Goal: Find contact information: Find contact information

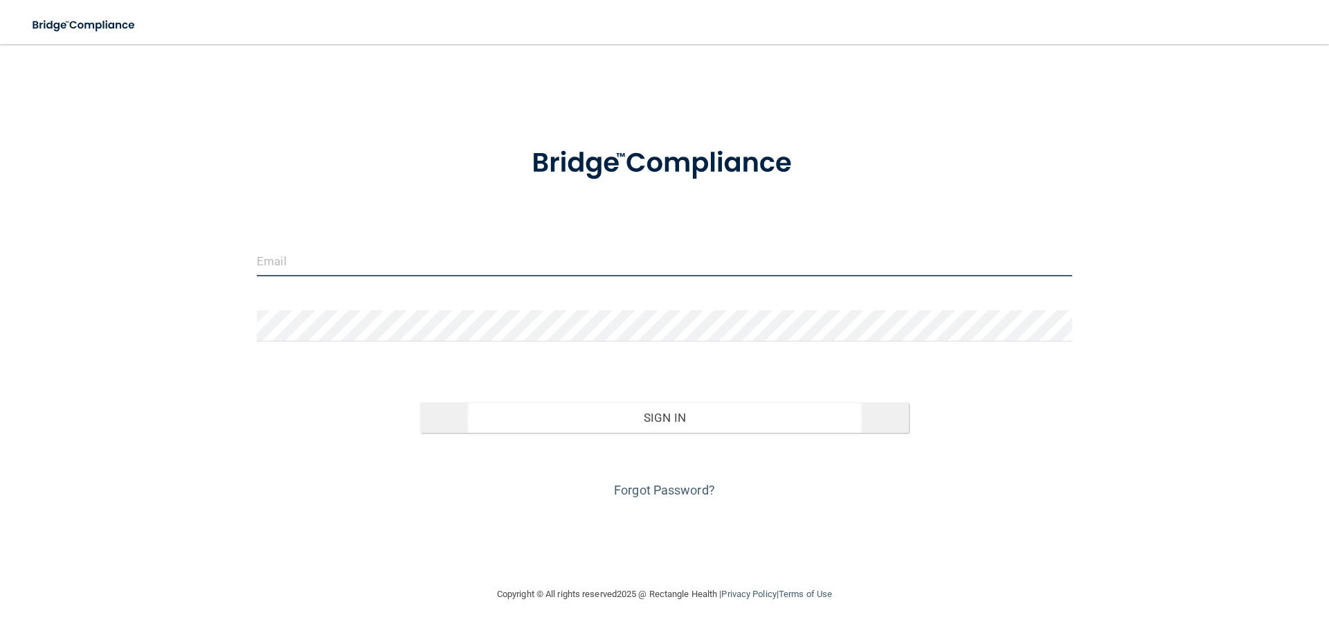
type input "[PERSON_NAME][EMAIL_ADDRESS][DOMAIN_NAME]"
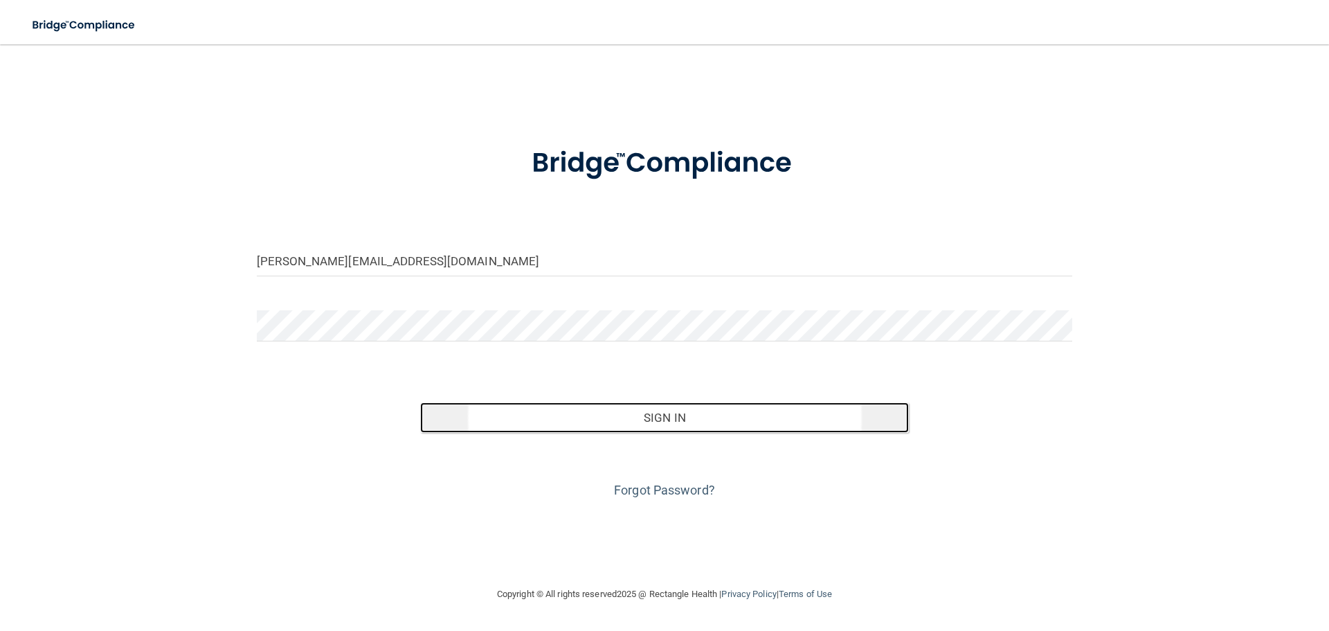
click at [709, 415] on button "Sign In" at bounding box center [664, 417] width 489 height 30
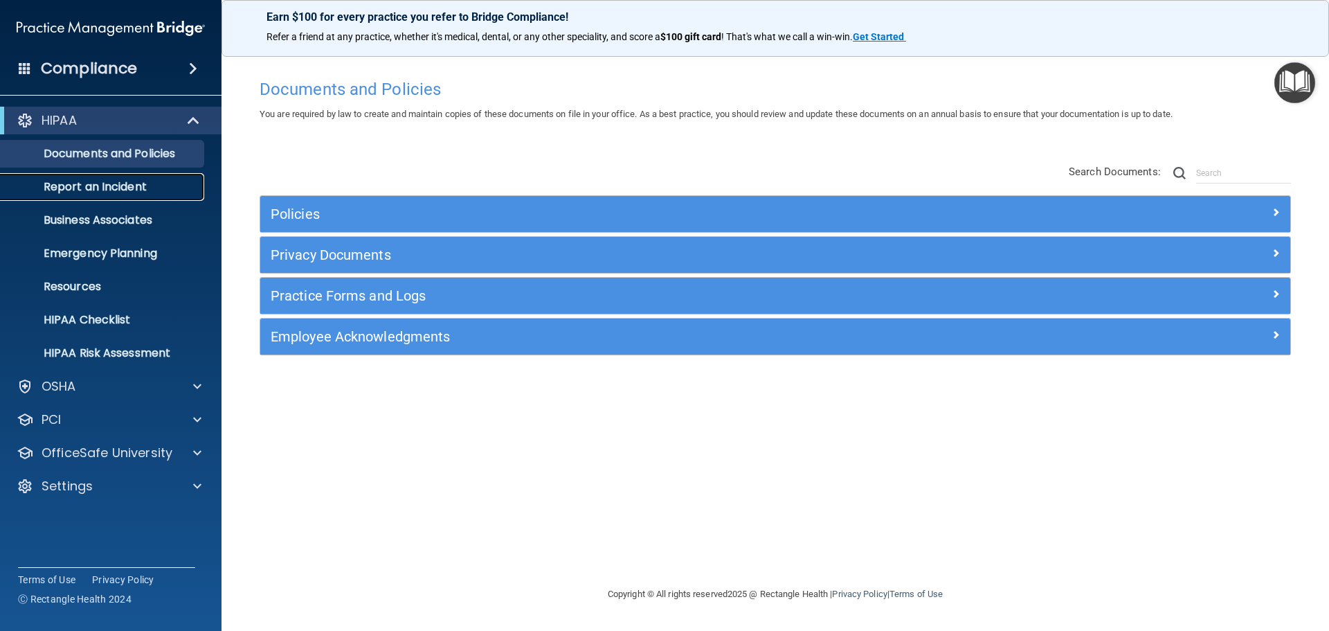
click at [132, 191] on p "Report an Incident" at bounding box center [103, 187] width 189 height 14
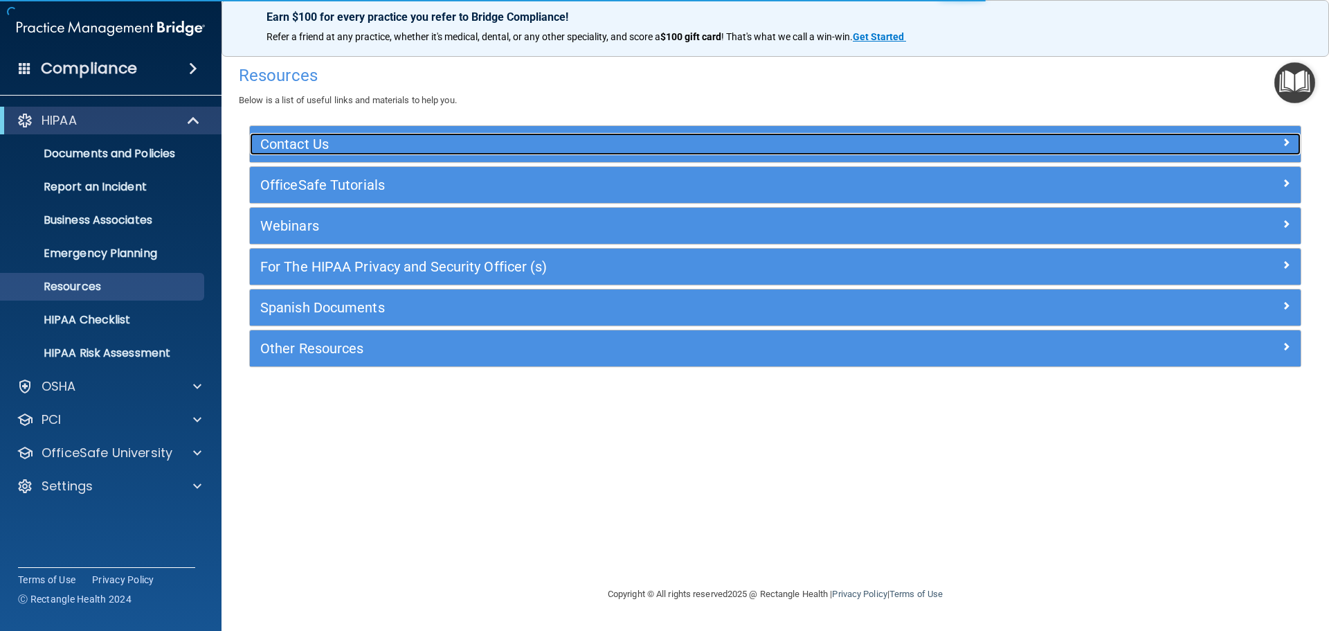
click at [1261, 142] on div at bounding box center [1169, 141] width 263 height 17
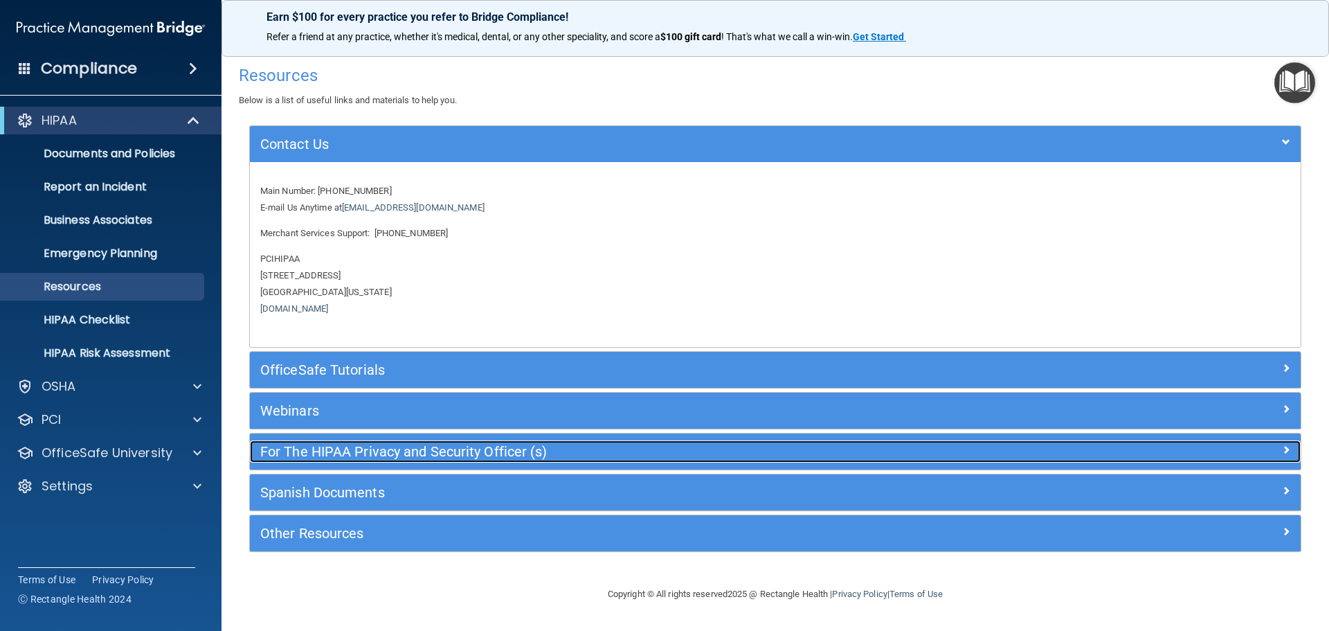
click at [430, 457] on h5 "For The HIPAA Privacy and Security Officer (s)" at bounding box center [644, 451] width 768 height 15
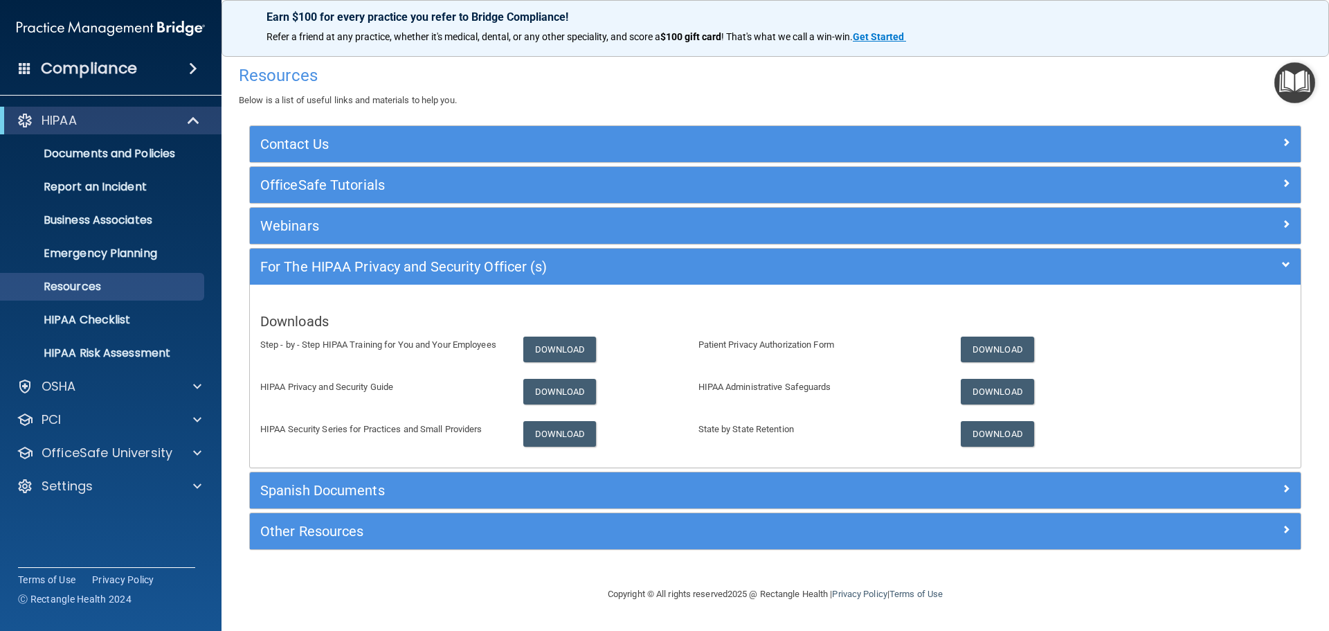
click at [303, 130] on div "Contact Us" at bounding box center [775, 144] width 1051 height 36
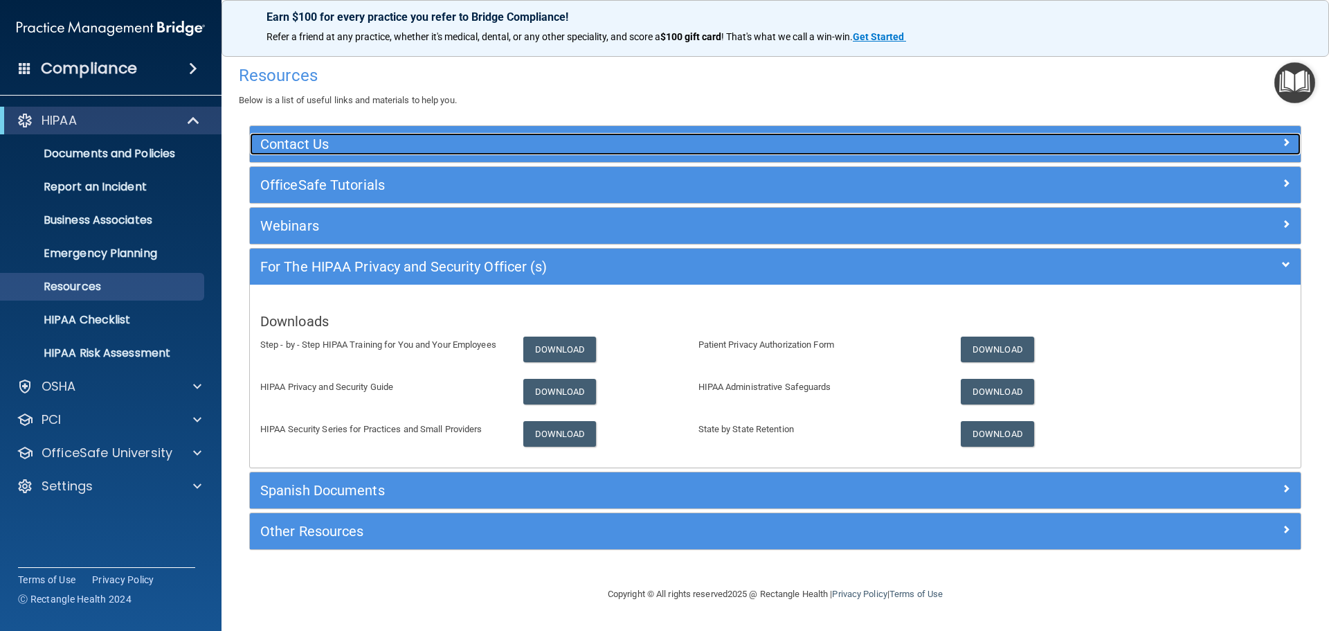
click at [302, 146] on h5 "Contact Us" at bounding box center [644, 143] width 768 height 15
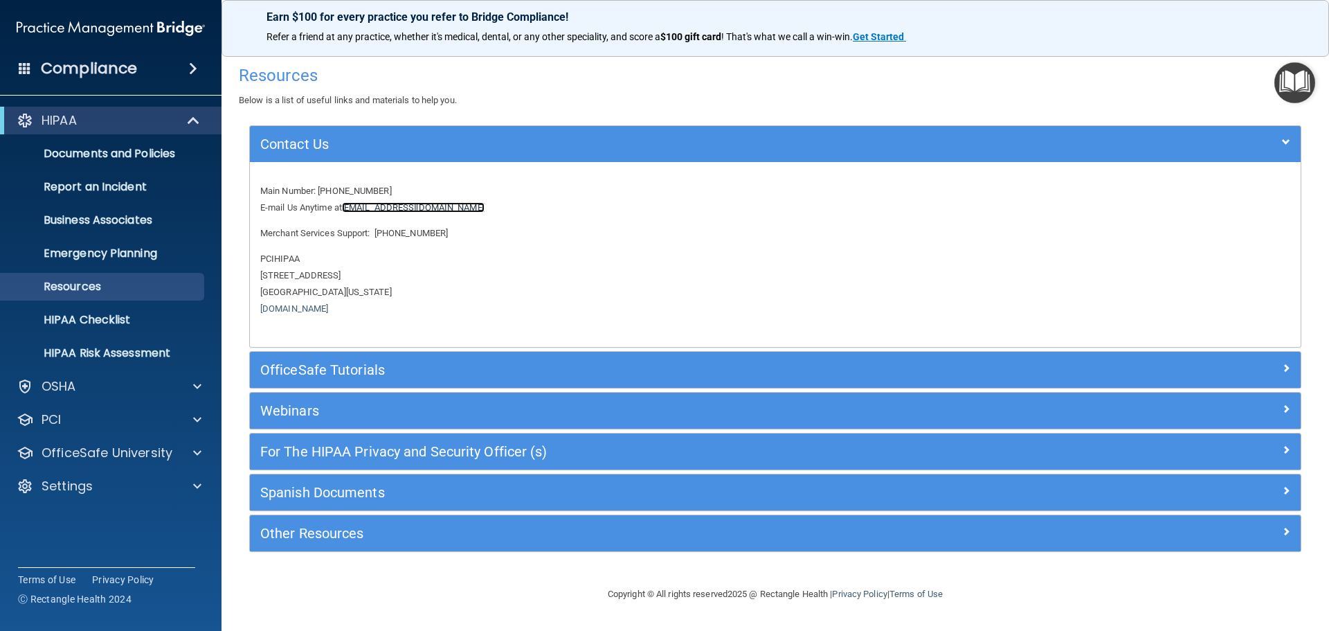
click at [372, 207] on link "[EMAIL_ADDRESS][DOMAIN_NAME]" at bounding box center [413, 207] width 143 height 10
